Goal: Transaction & Acquisition: Purchase product/service

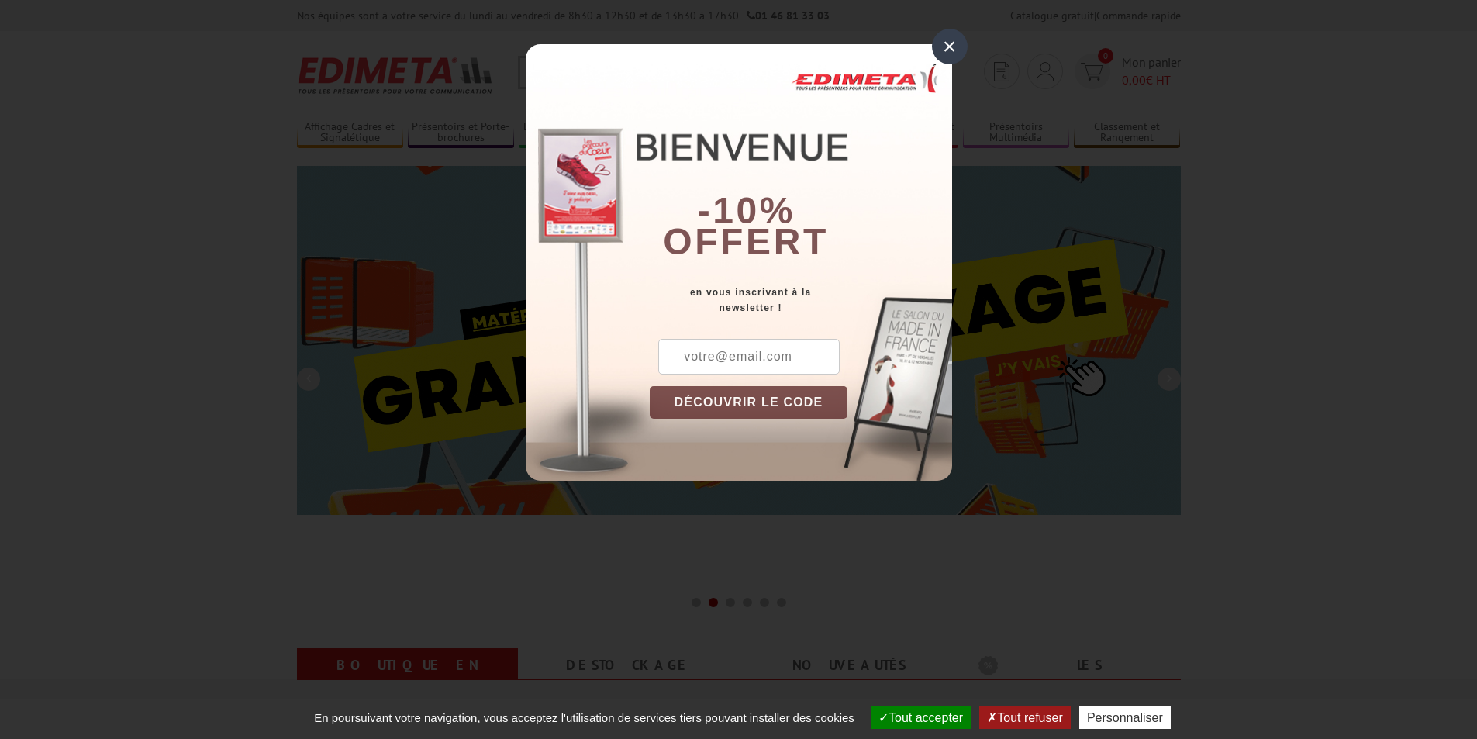
click at [951, 48] on div "×" at bounding box center [950, 47] width 36 height 36
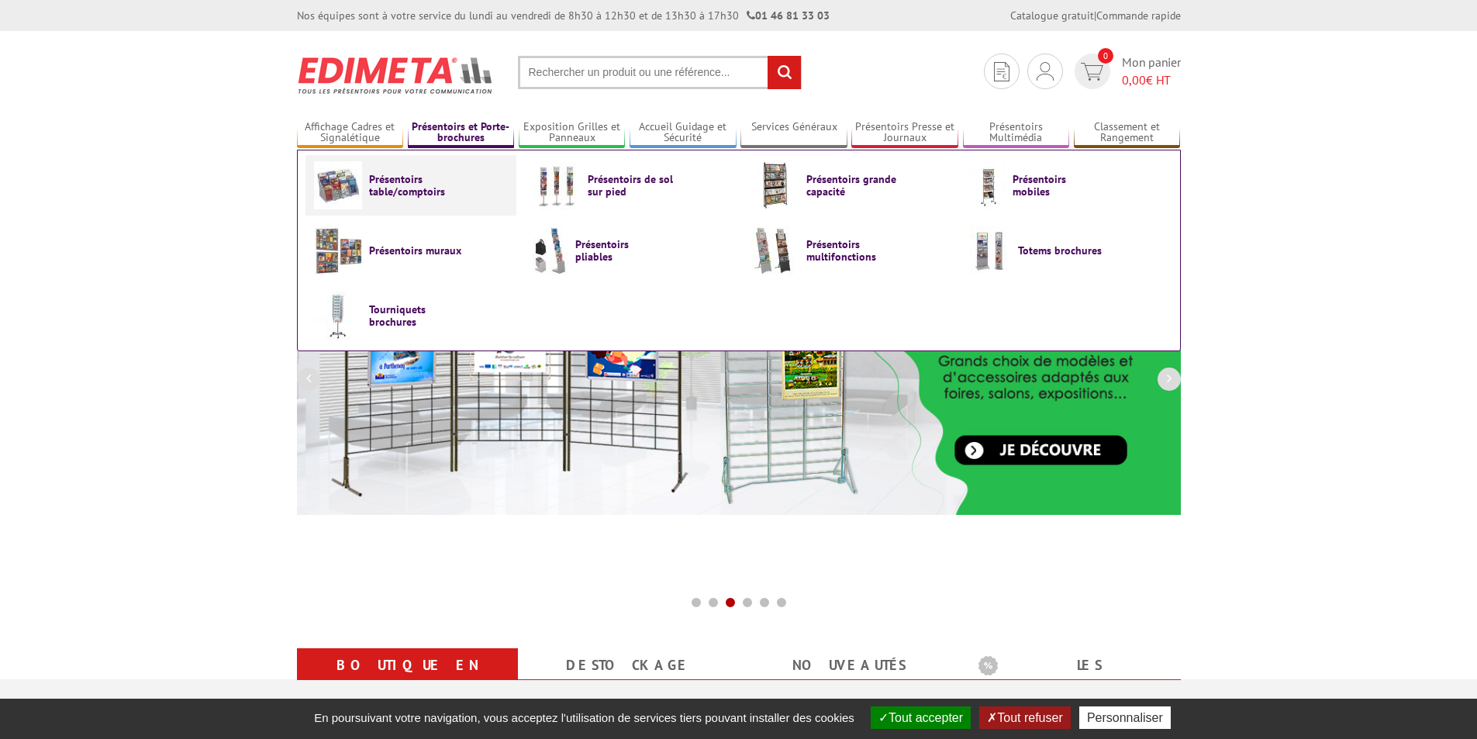
click at [396, 191] on span "Présentoirs table/comptoirs" at bounding box center [415, 185] width 93 height 25
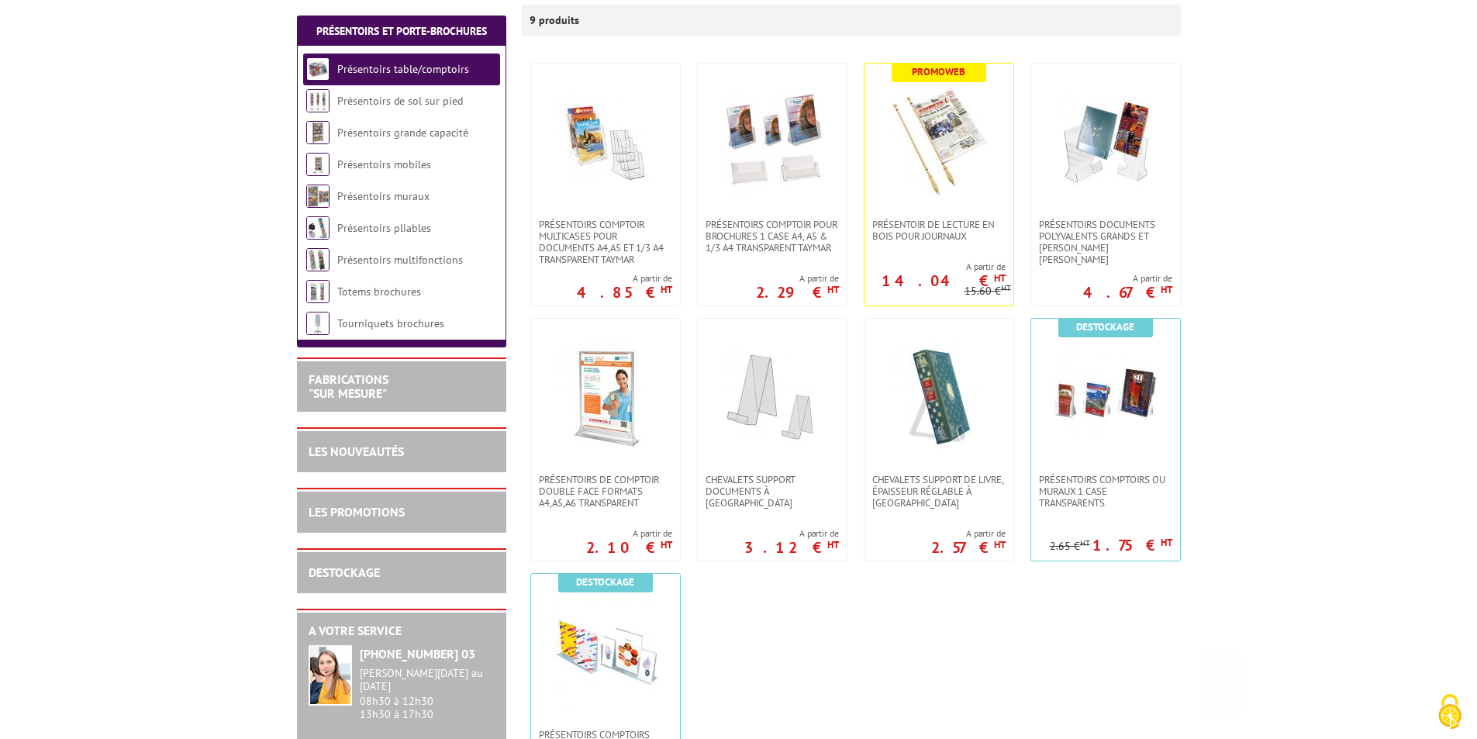
scroll to position [310, 0]
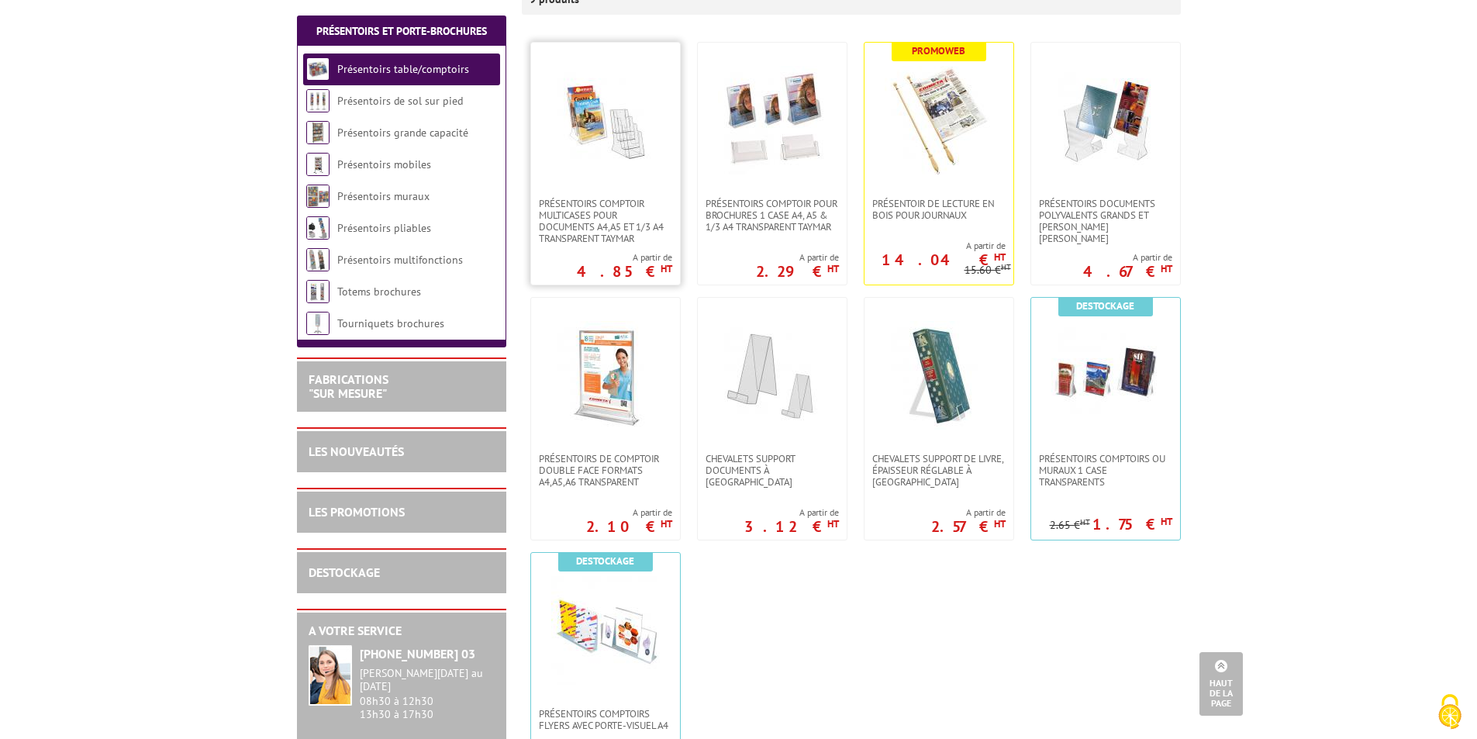
click at [620, 133] on img at bounding box center [605, 120] width 109 height 109
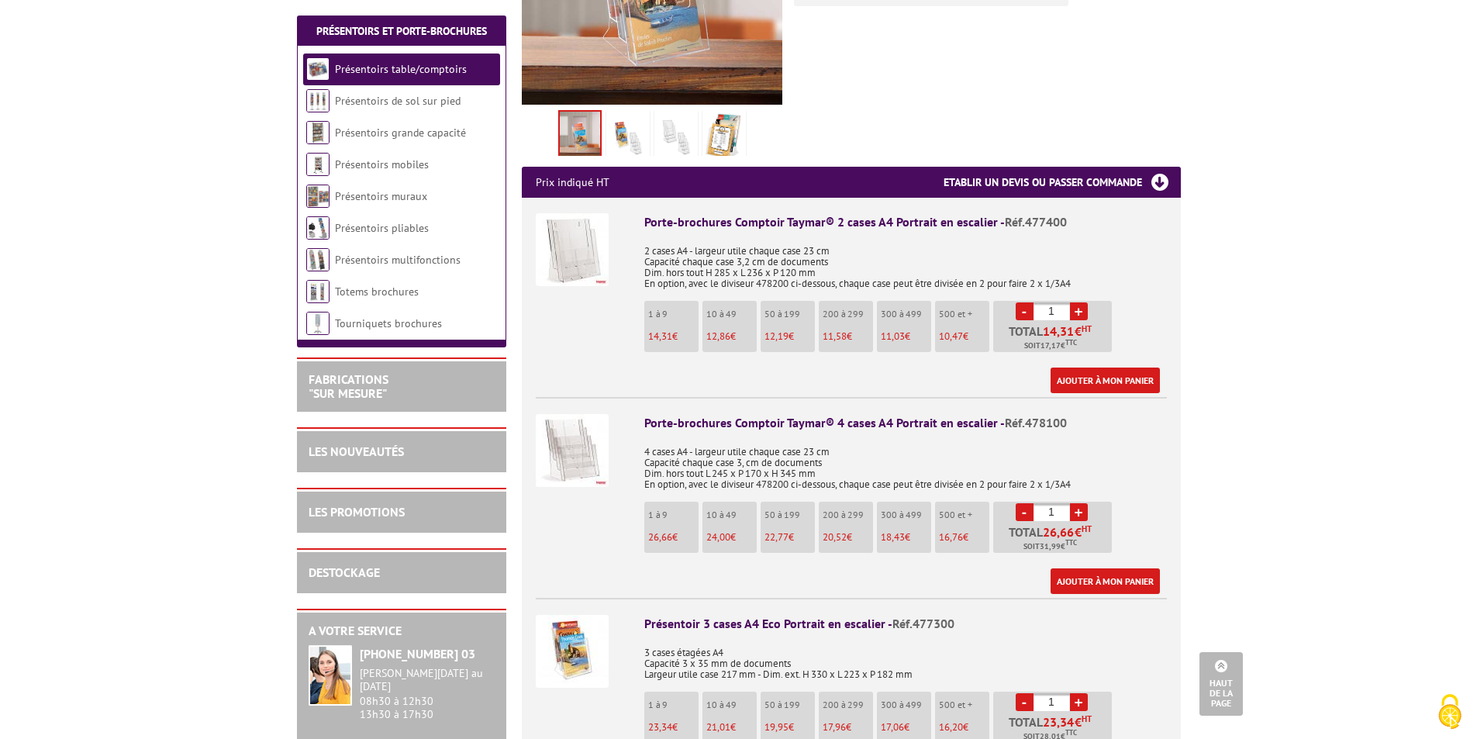
scroll to position [465, 0]
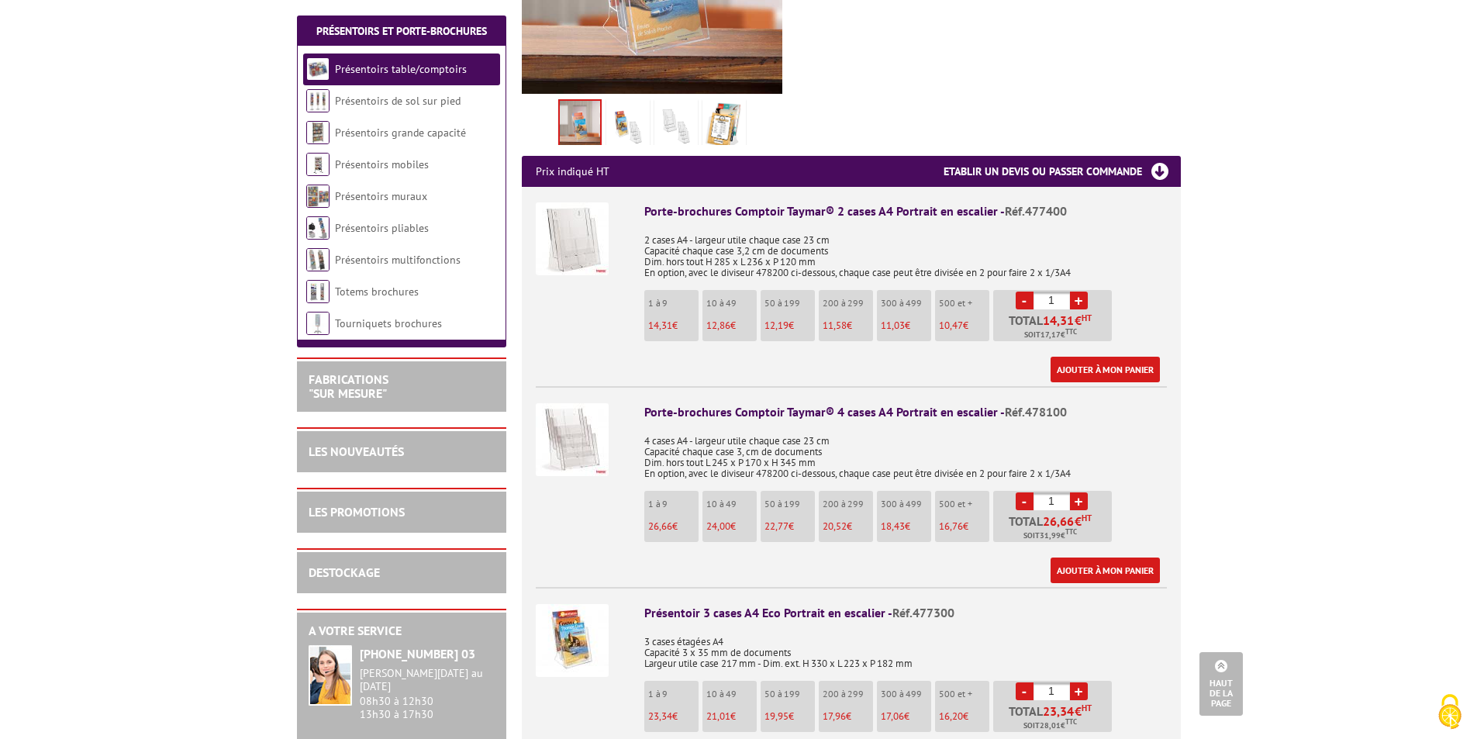
click at [565, 427] on img at bounding box center [572, 439] width 73 height 73
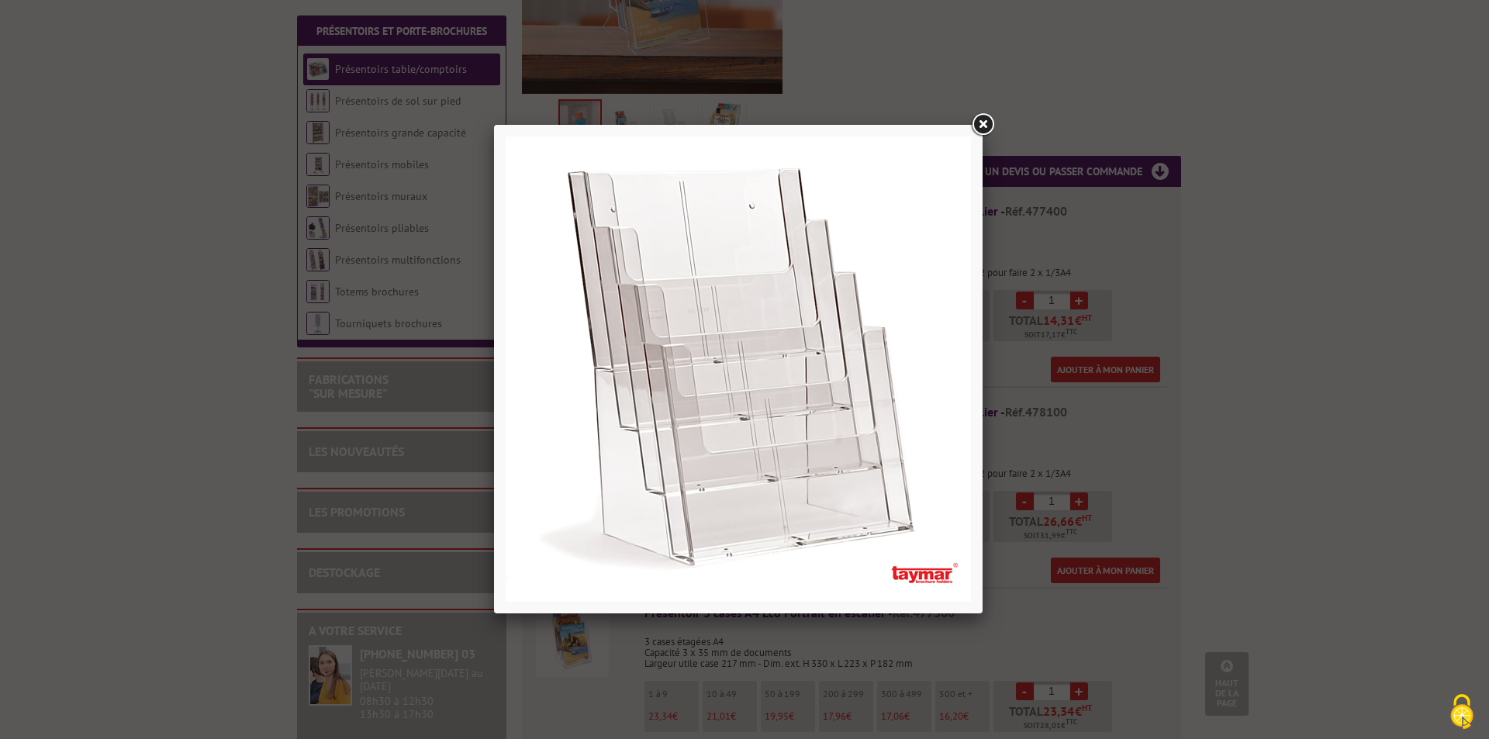
click at [976, 125] on link at bounding box center [983, 125] width 28 height 28
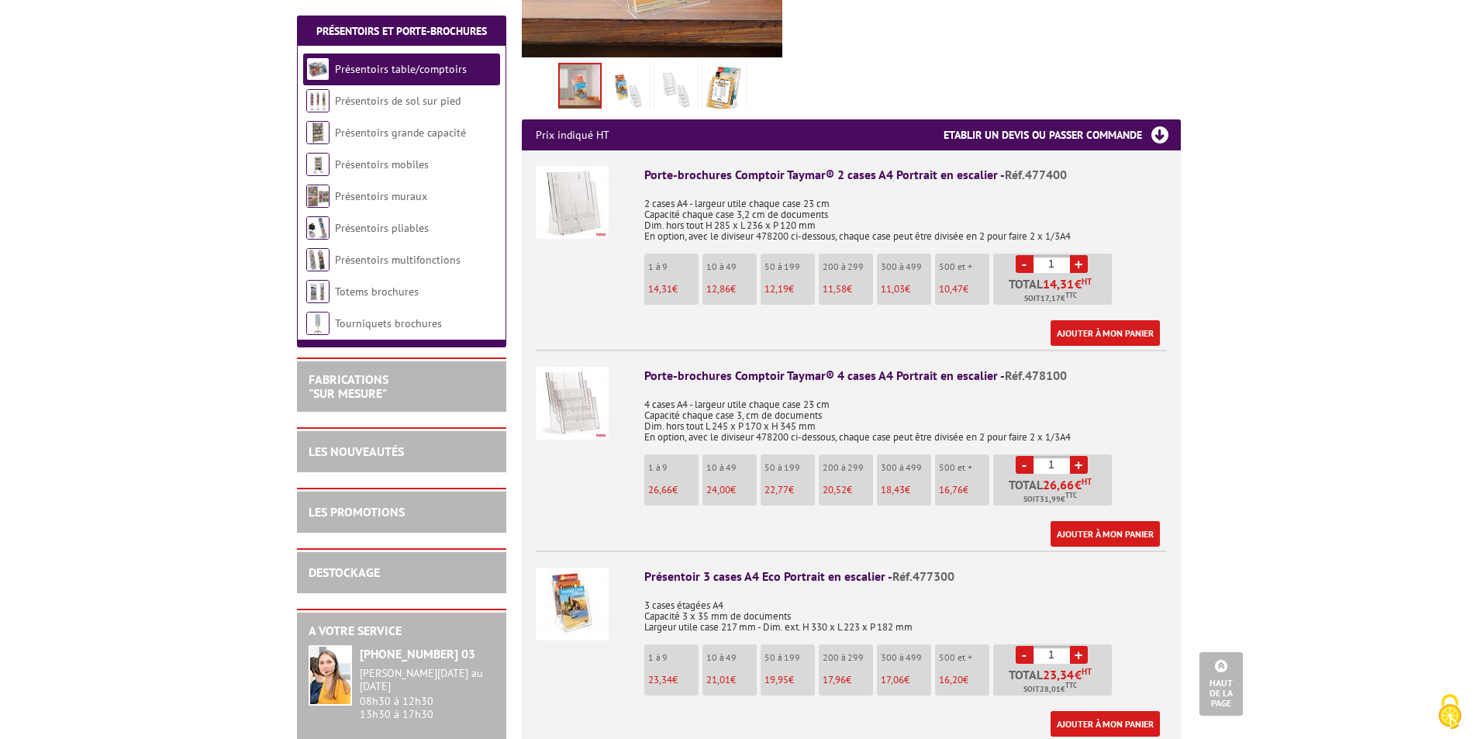
scroll to position [543, 0]
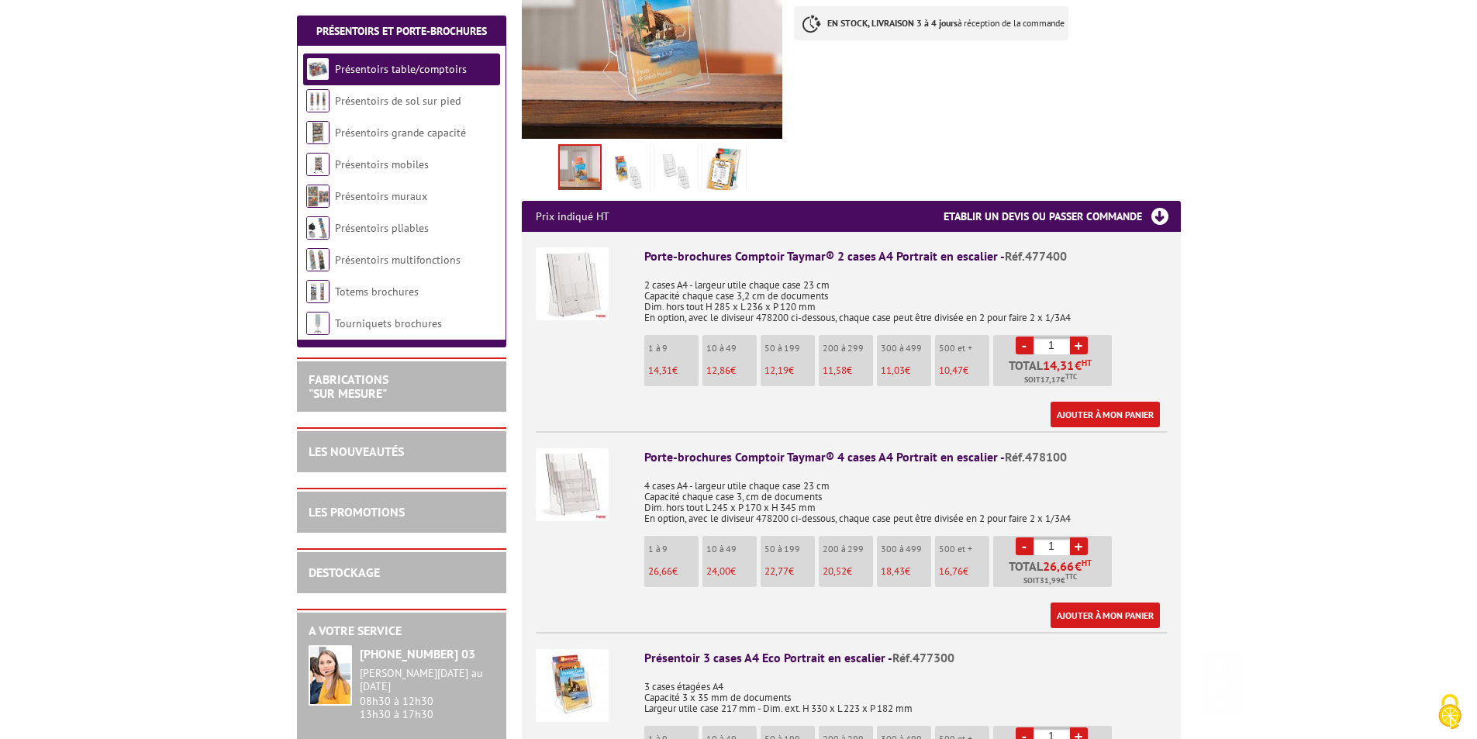
scroll to position [465, 0]
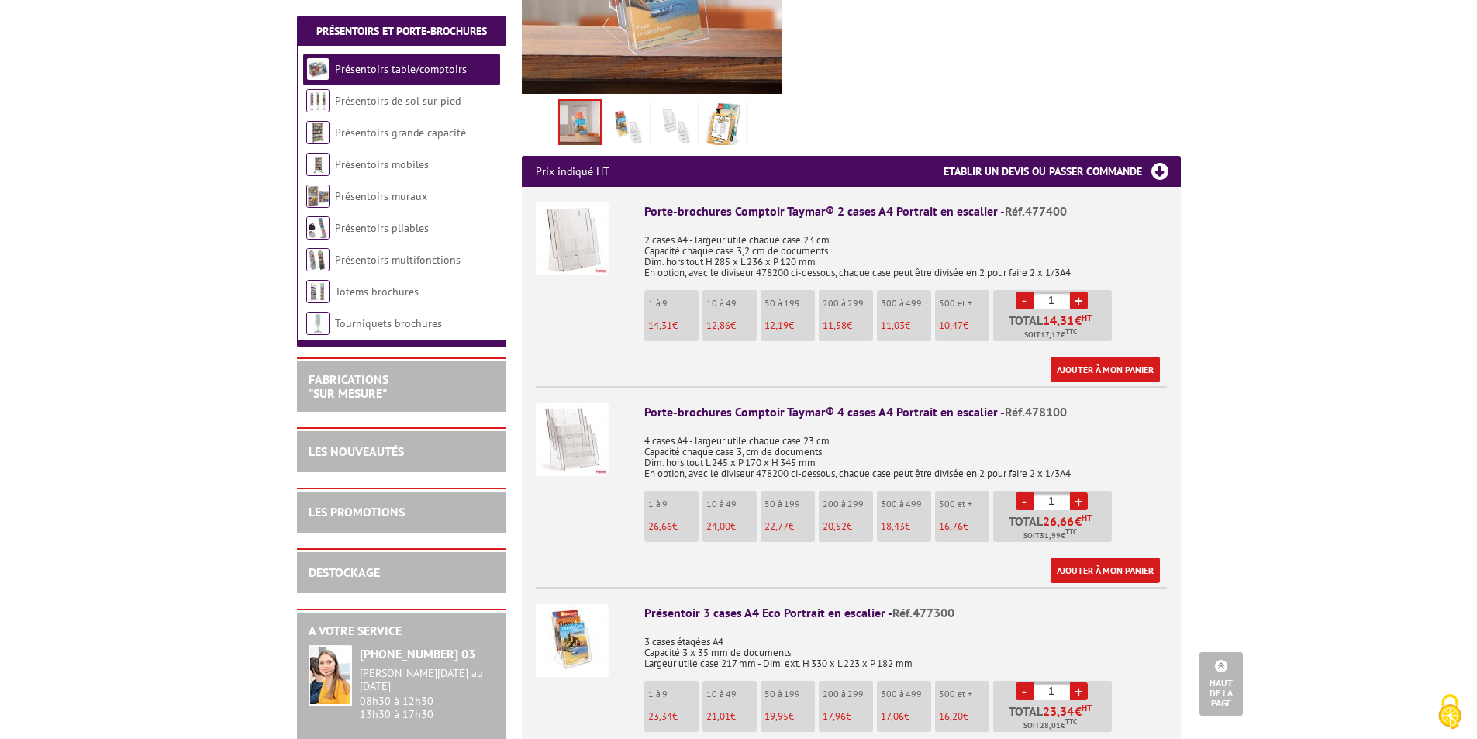
click at [1081, 492] on link "+" at bounding box center [1079, 501] width 18 height 18
type input "2"
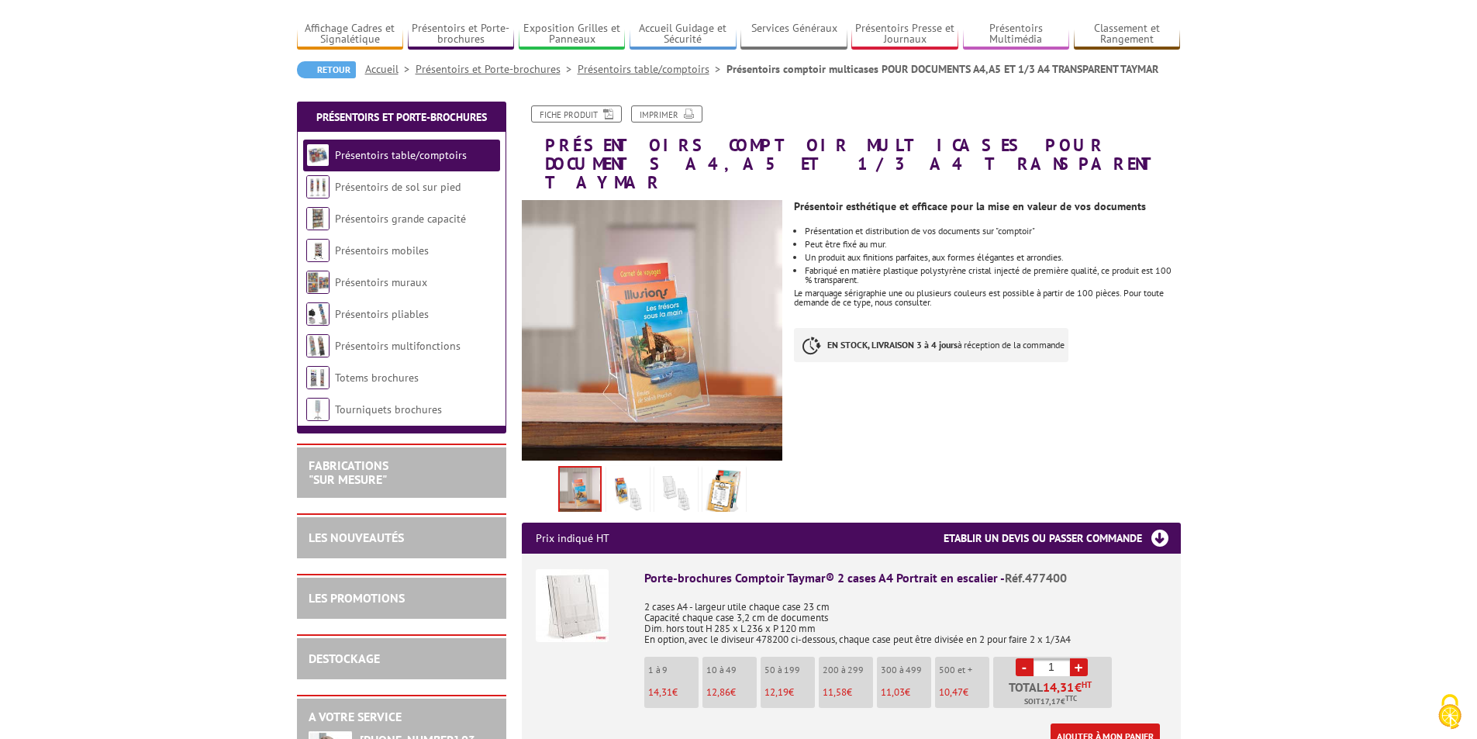
scroll to position [0, 0]
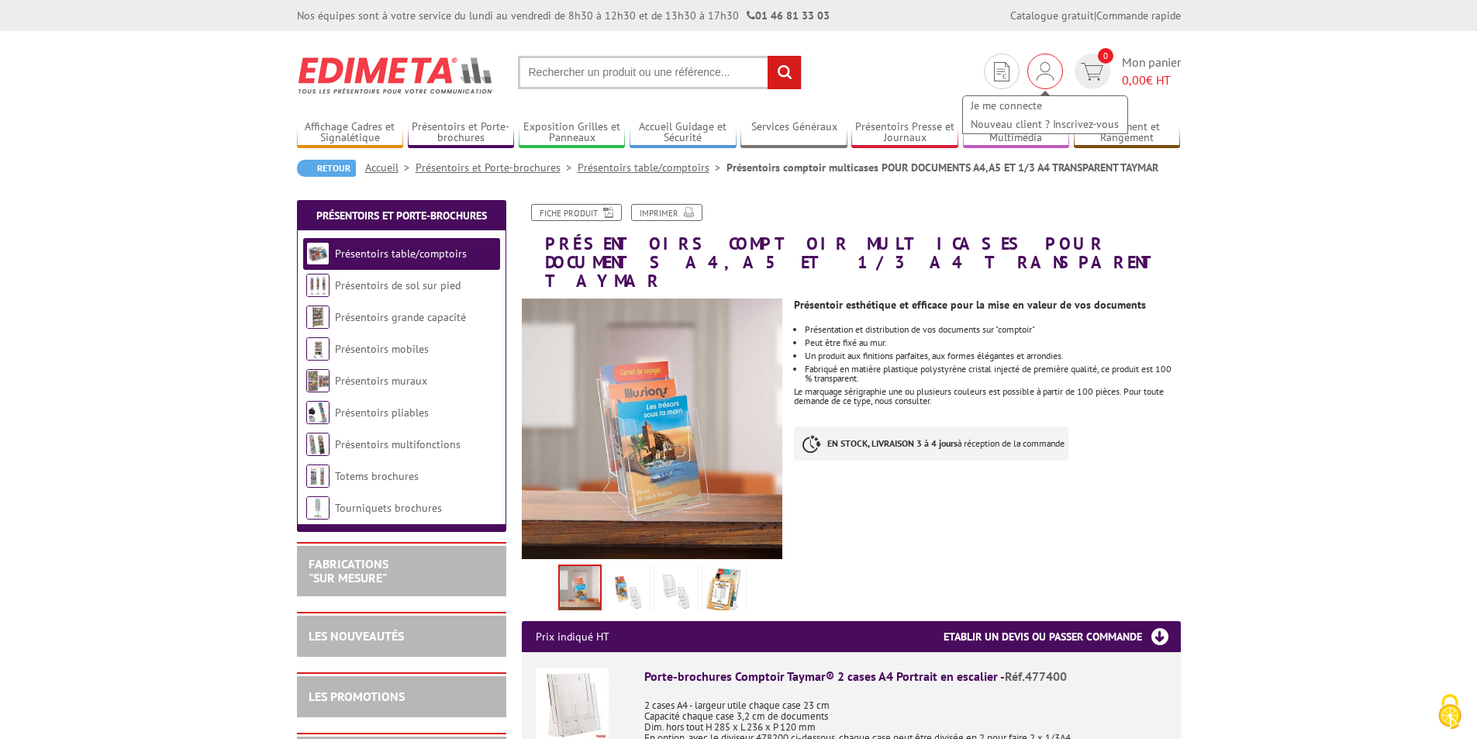
click at [1046, 78] on img at bounding box center [1045, 71] width 17 height 19
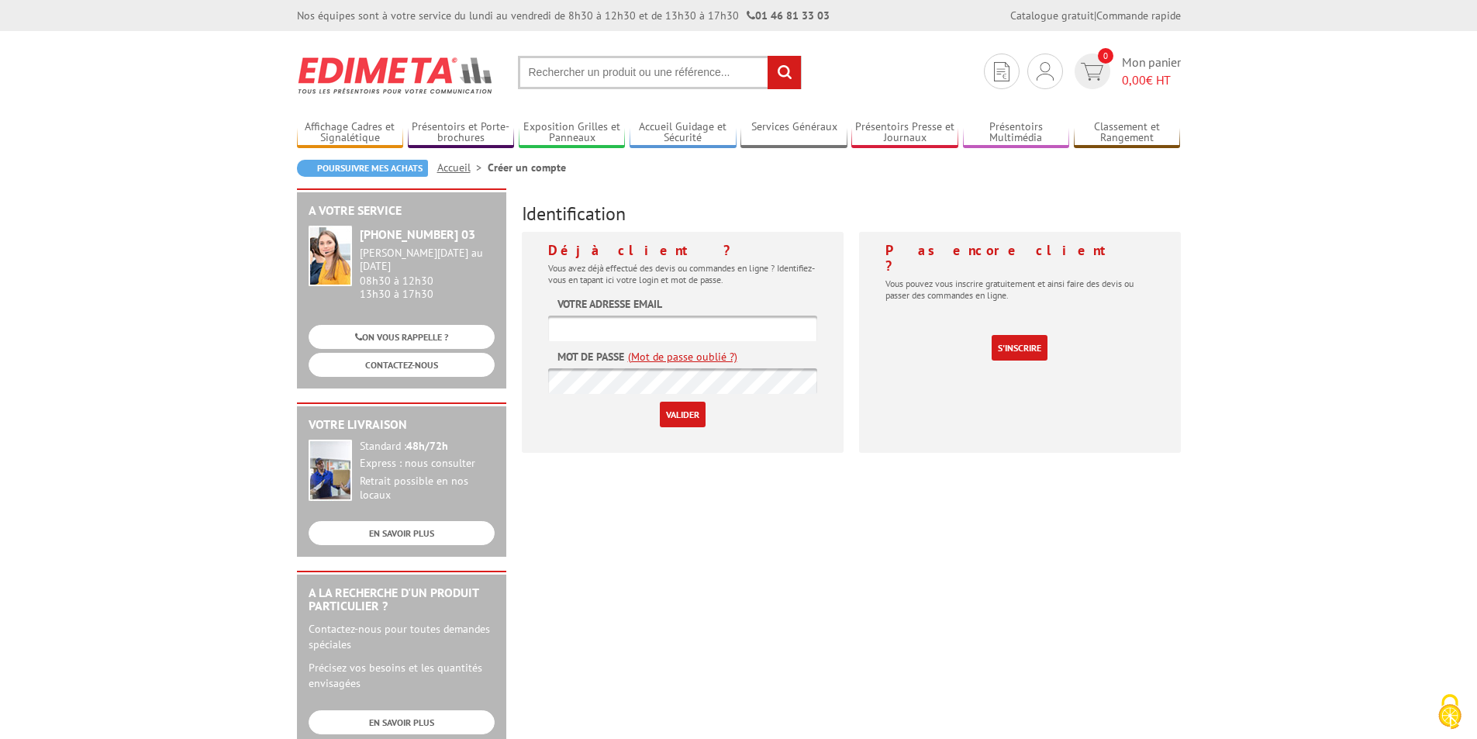
click at [719, 333] on input "text" at bounding box center [682, 329] width 269 height 26
paste input "[EMAIL_ADDRESS][DOMAIN_NAME]"
type input "[EMAIL_ADDRESS][DOMAIN_NAME]"
click at [865, 695] on div "A votre service +33 (0)1 46 81 33 03 Du Lundi au Vendredi 08h30 à 12h30 13h30 à…" at bounding box center [739, 601] width 900 height 827
click at [687, 414] on input "Valider" at bounding box center [683, 415] width 46 height 26
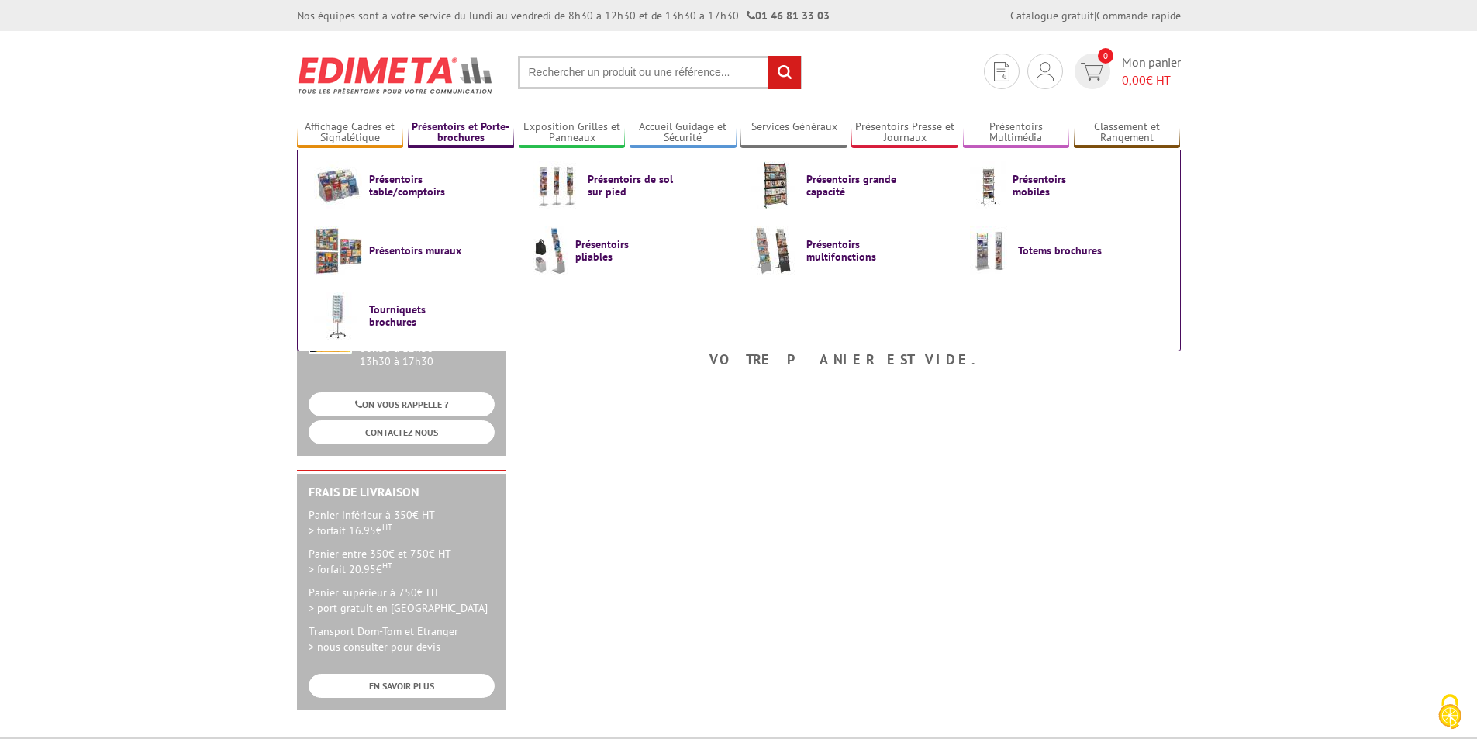
click at [466, 134] on link "Présentoirs et Porte-brochures" at bounding box center [461, 133] width 107 height 26
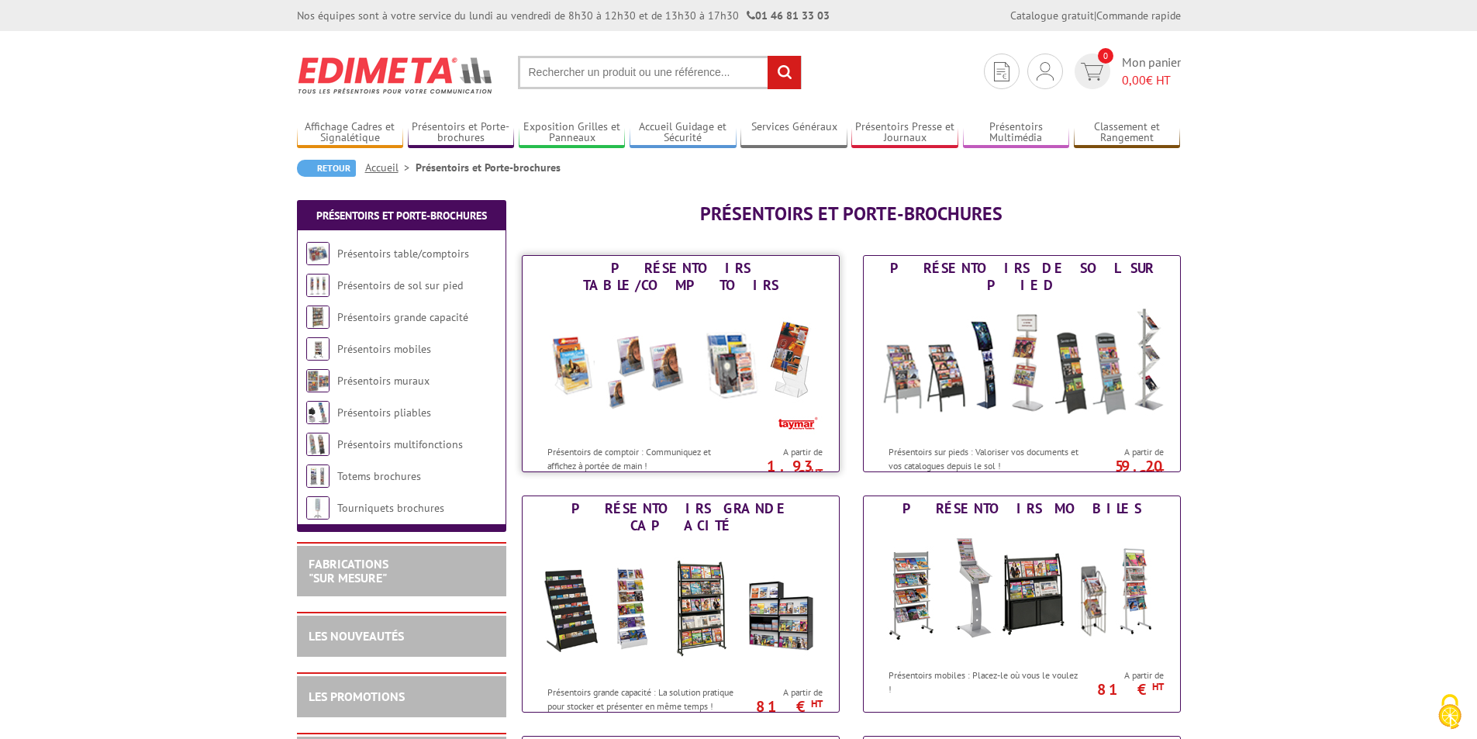
click at [672, 322] on img at bounding box center [680, 368] width 287 height 140
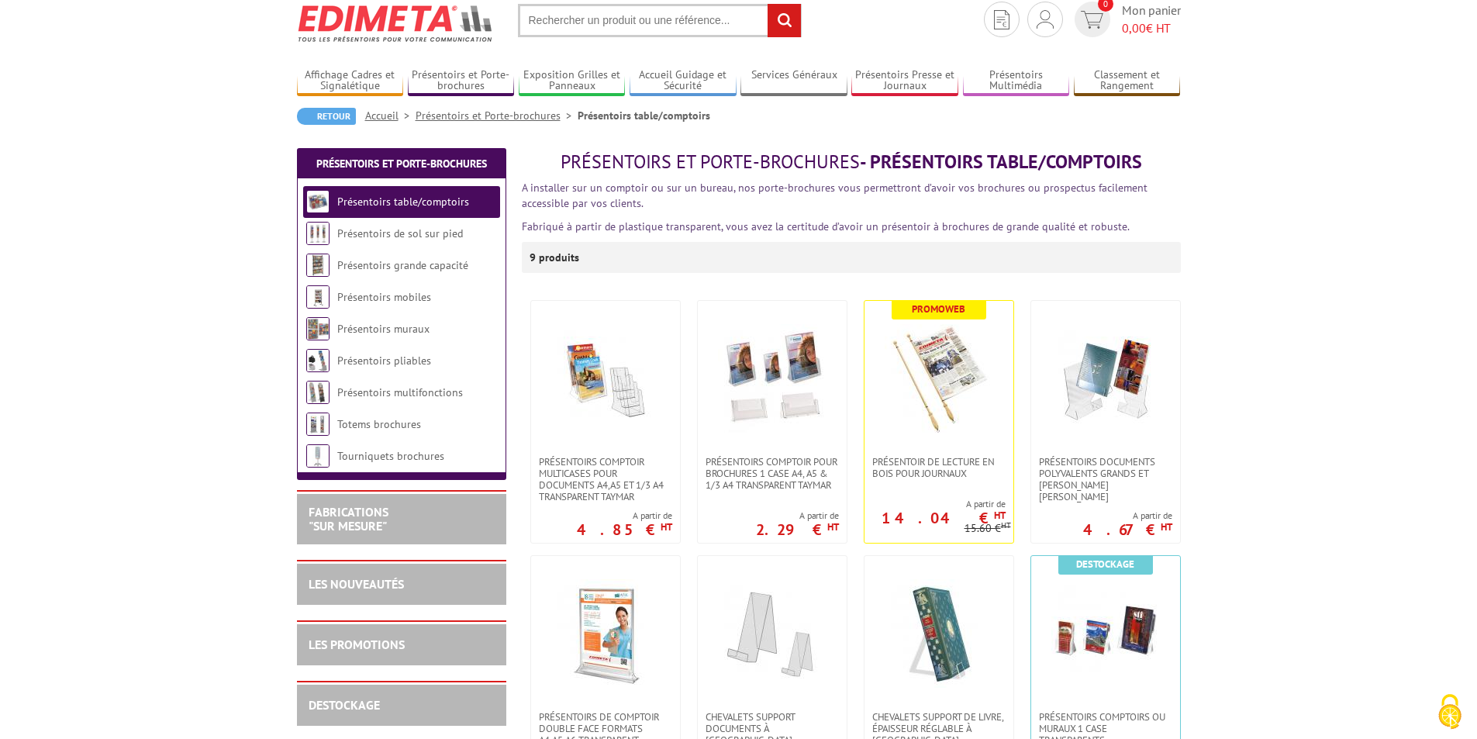
scroll to position [78, 0]
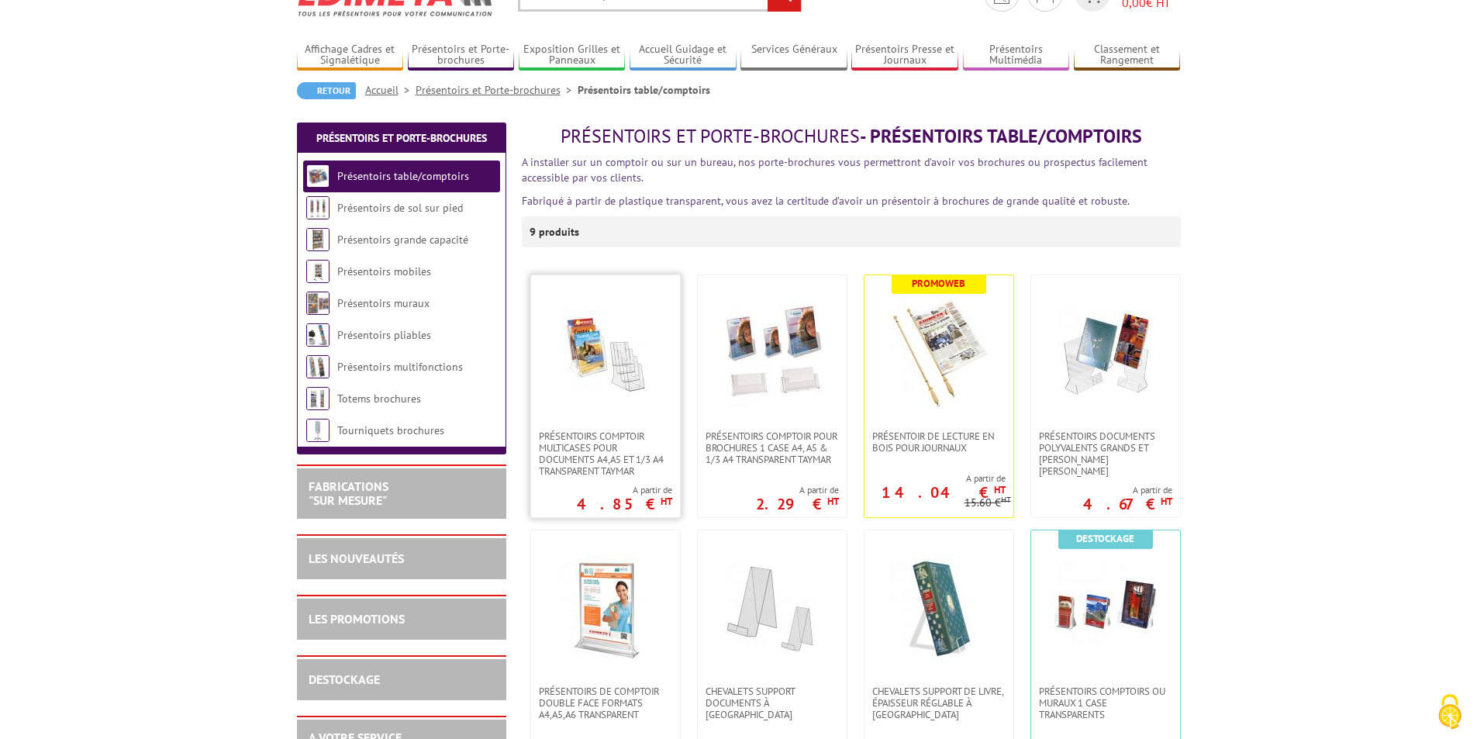
click at [621, 344] on img at bounding box center [605, 353] width 109 height 109
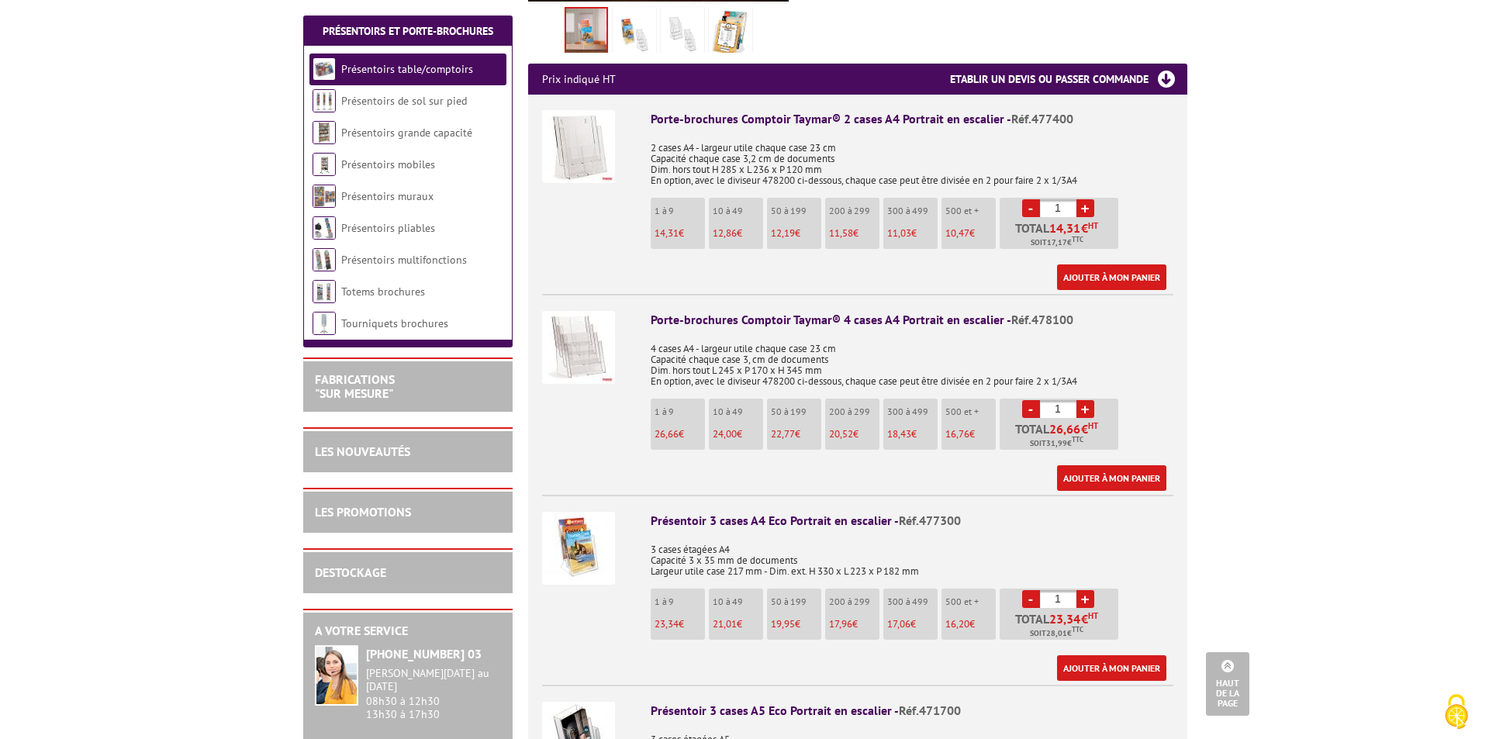
scroll to position [620, 0]
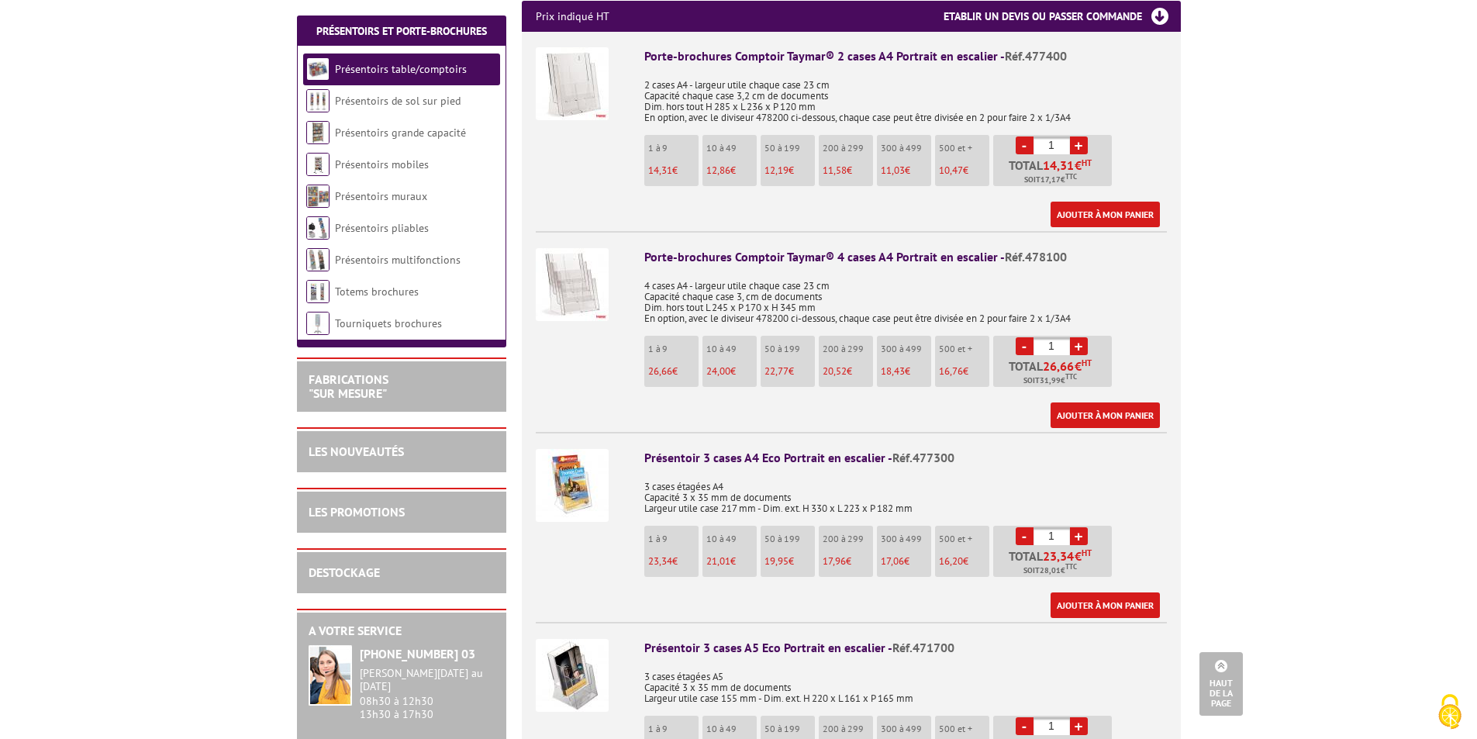
click at [1079, 337] on link "+" at bounding box center [1079, 346] width 18 height 18
type input "2"
click at [1101, 403] on link "Ajouter à mon panier" at bounding box center [1105, 416] width 109 height 26
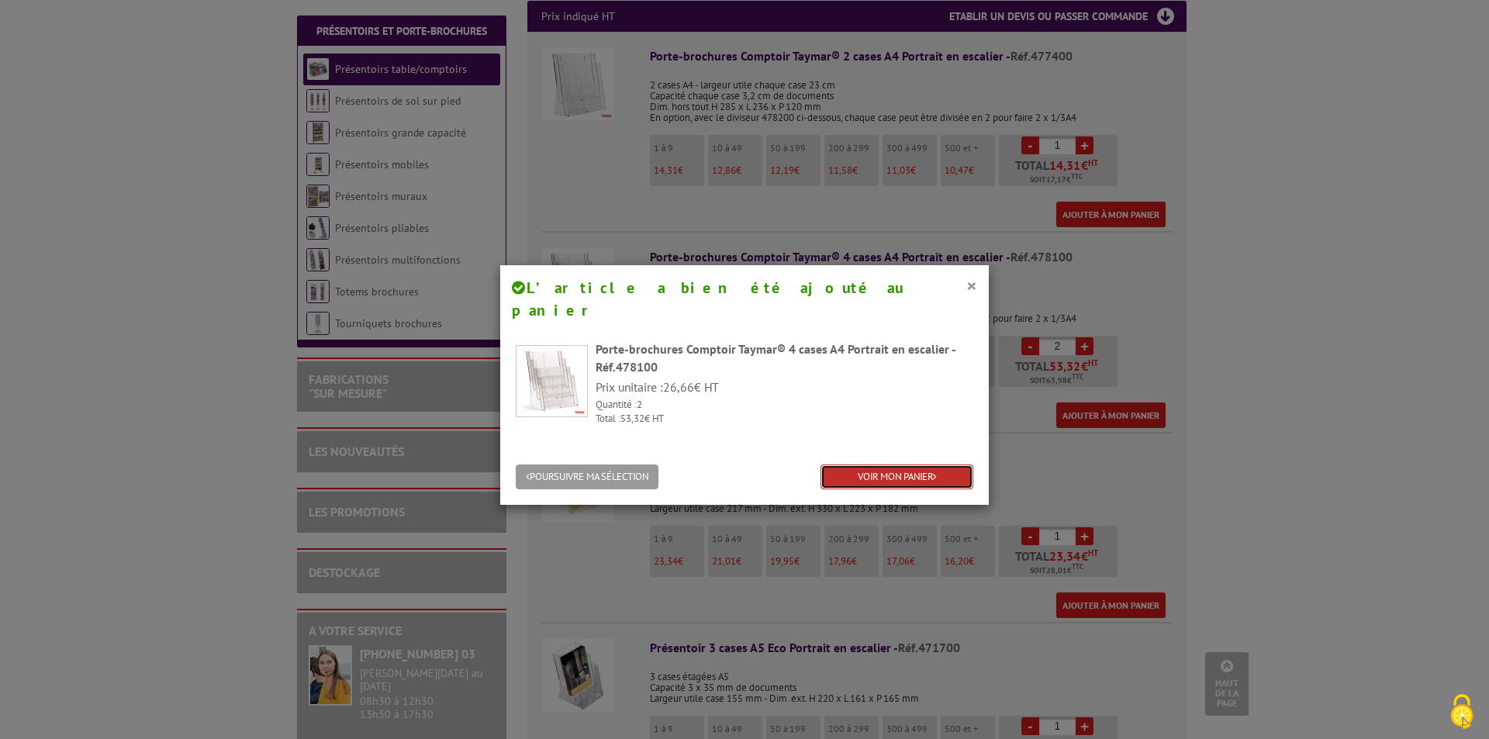
click at [879, 465] on link "VOIR MON PANIER" at bounding box center [897, 478] width 153 height 26
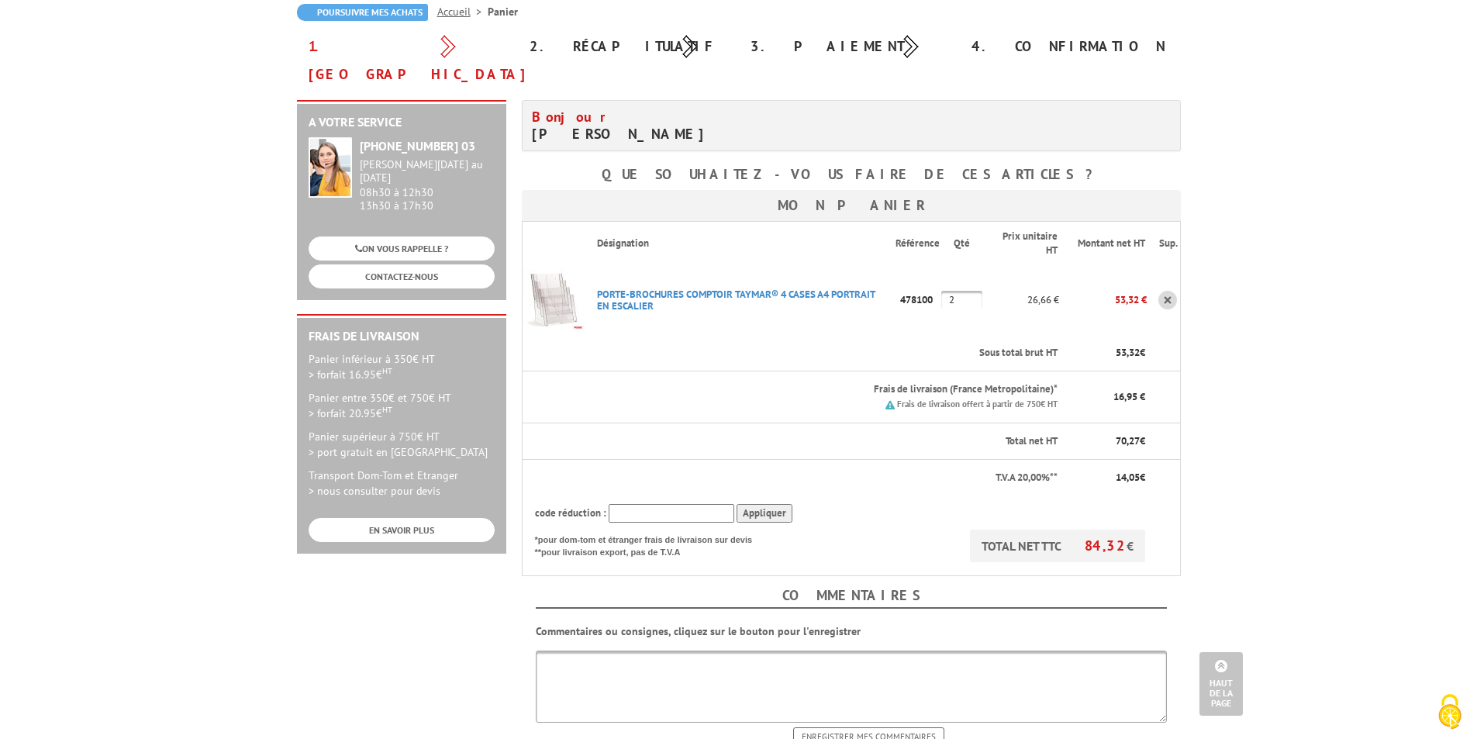
scroll to position [155, 0]
